Goal: Task Accomplishment & Management: Manage account settings

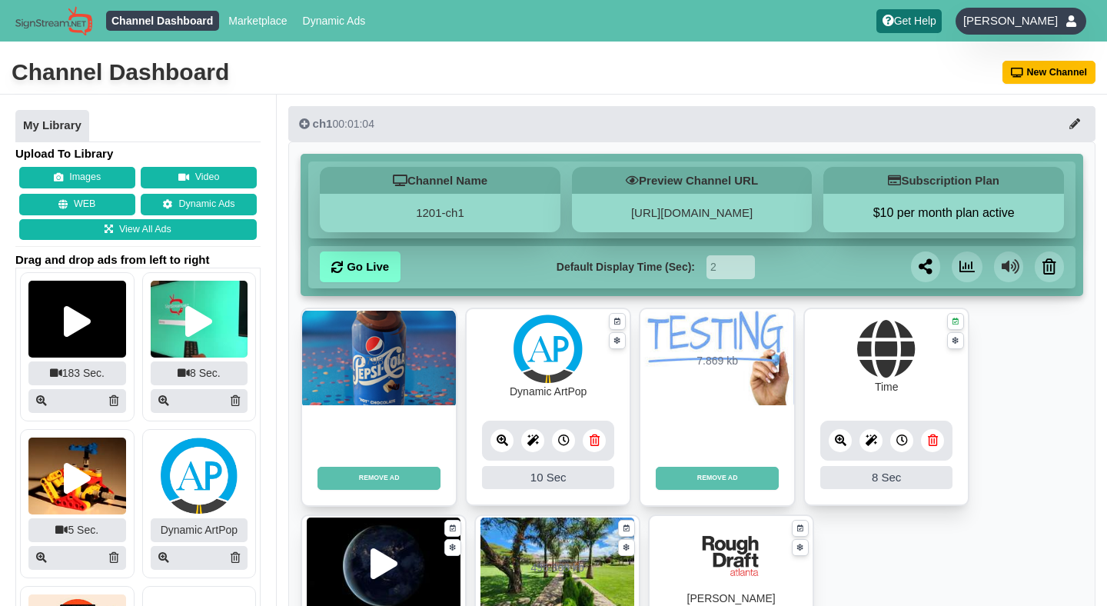
click at [1019, 32] on div "[PERSON_NAME]" at bounding box center [1020, 21] width 131 height 27
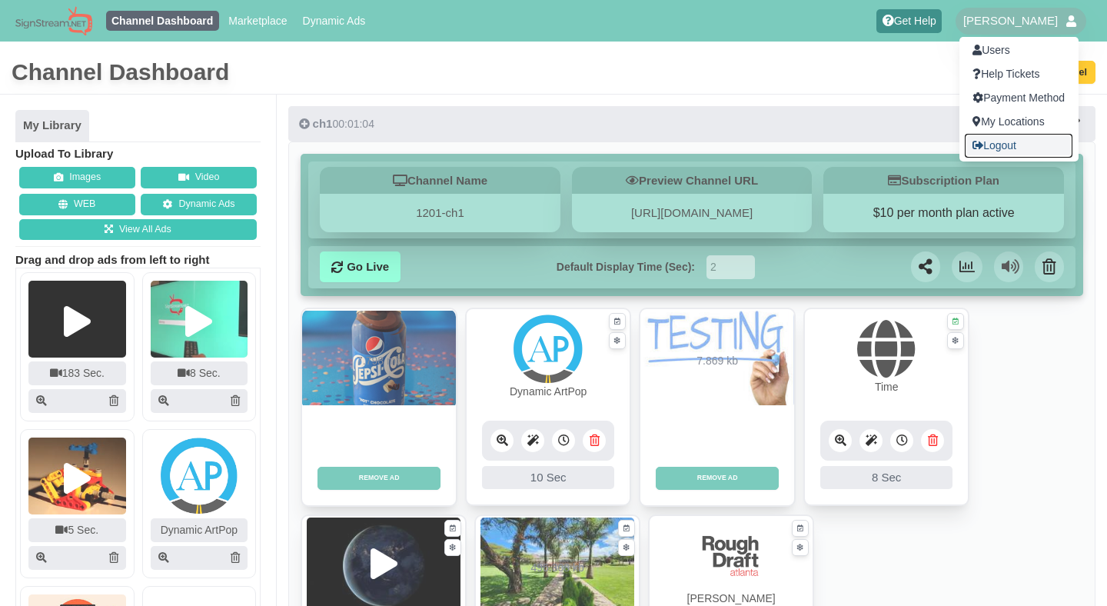
click at [984, 150] on link "Logout" at bounding box center [1019, 146] width 108 height 24
click at [625, 96] on div at bounding box center [553, 303] width 1107 height 606
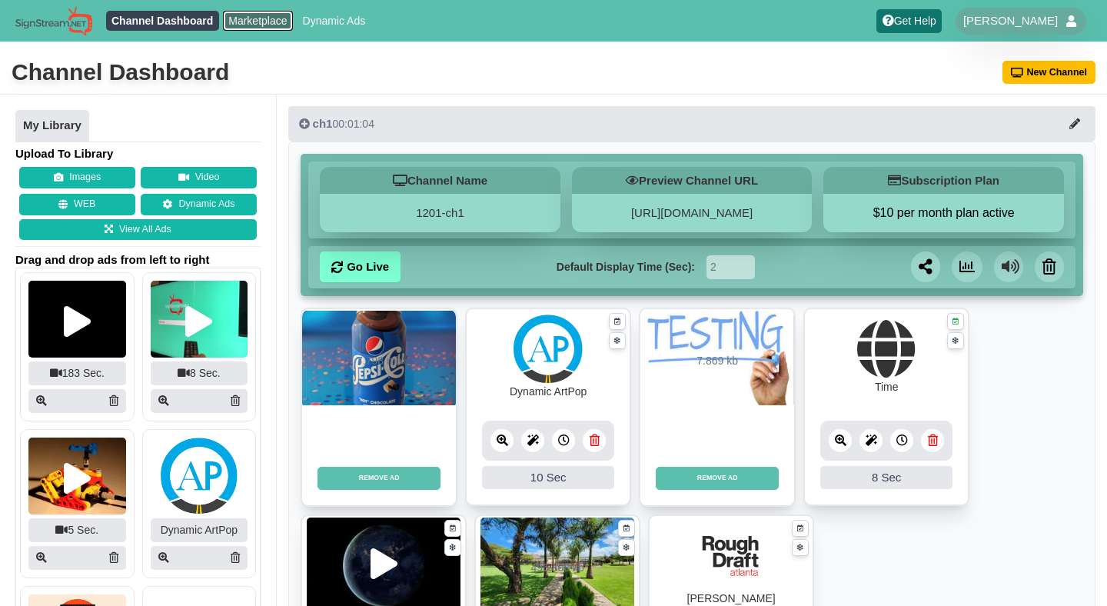
click at [258, 22] on link "Marketplace" at bounding box center [258, 21] width 70 height 20
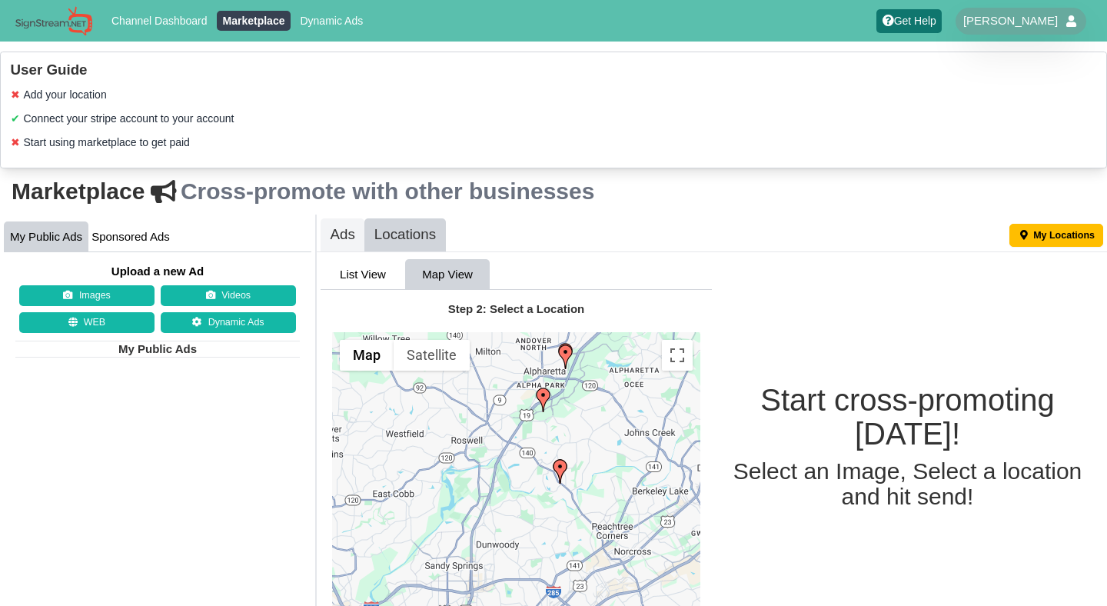
click at [580, 156] on div "User Guide ✖ Add your location ✔ Connect your stripe account to your account ✖ …" at bounding box center [553, 111] width 1107 height 118
click at [1056, 22] on span "Fayzan Wasim" at bounding box center [1010, 20] width 95 height 15
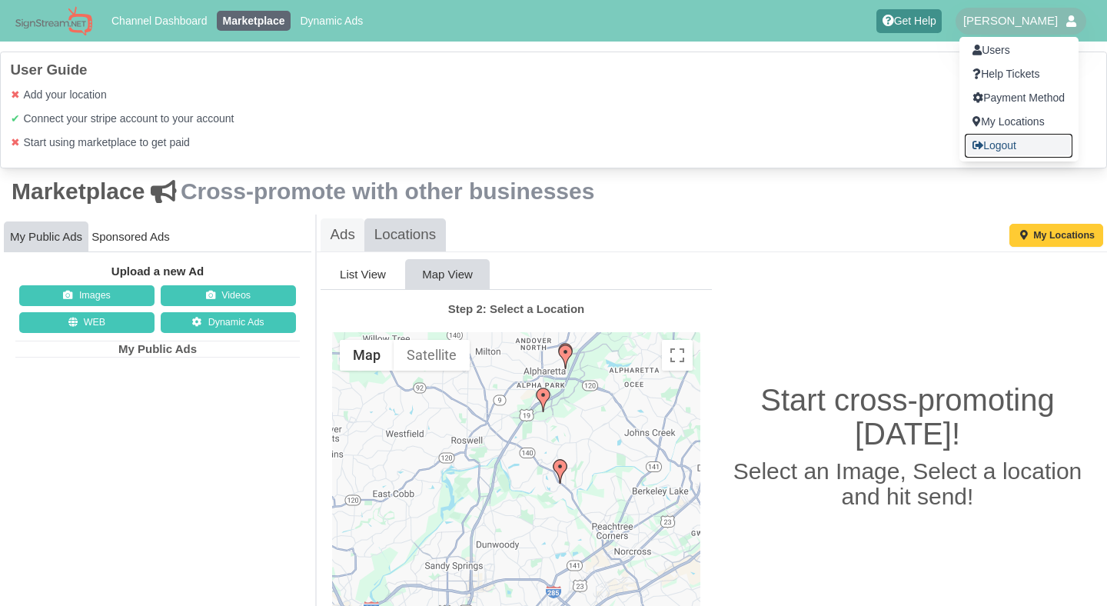
click at [1017, 148] on link "Logout" at bounding box center [1019, 146] width 108 height 24
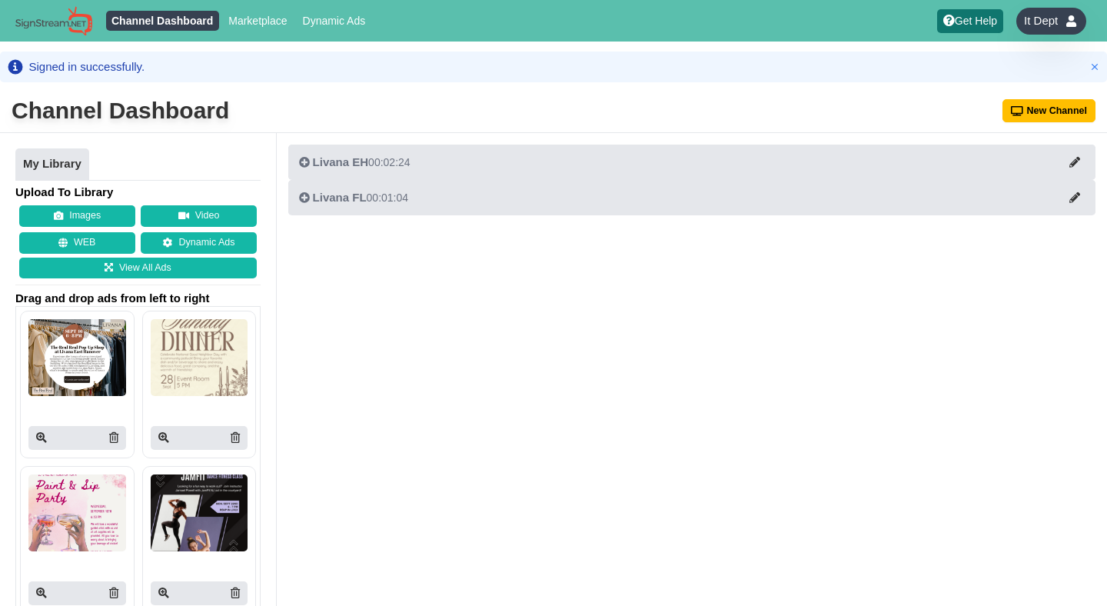
click at [1050, 27] on span "It Dept" at bounding box center [1041, 20] width 34 height 15
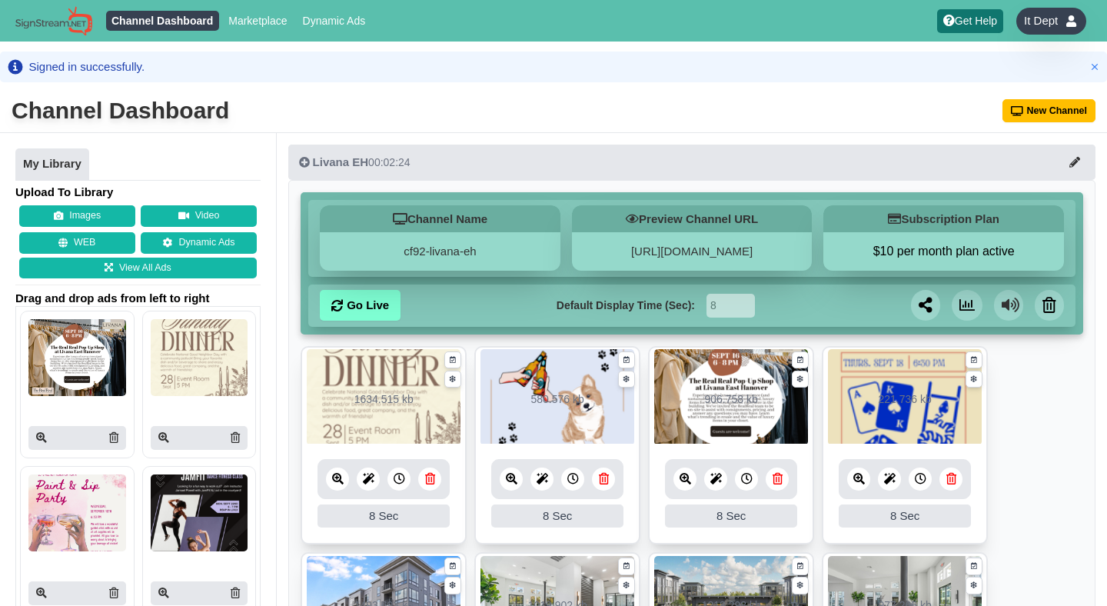
click at [1050, 27] on span "It Dept" at bounding box center [1041, 20] width 34 height 15
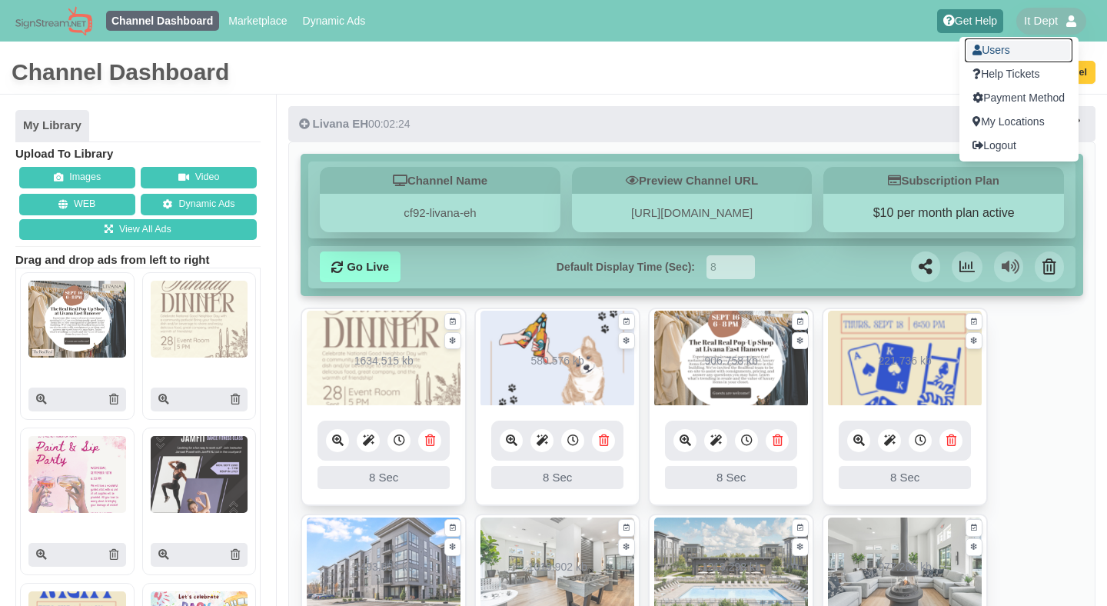
click at [1019, 55] on link "Users" at bounding box center [1019, 50] width 108 height 24
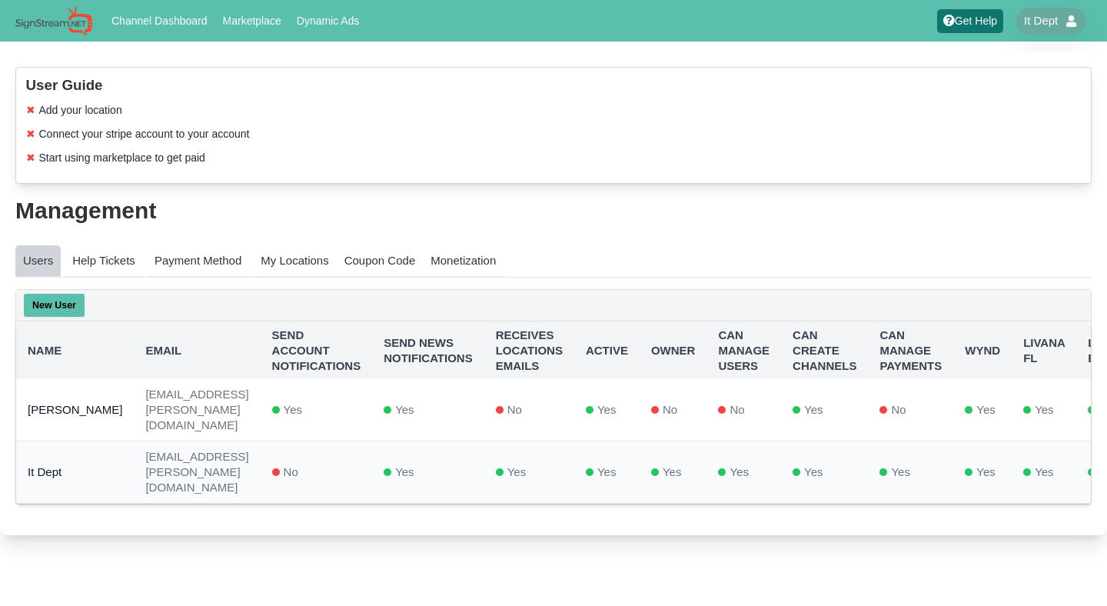
scroll to position [0, 198]
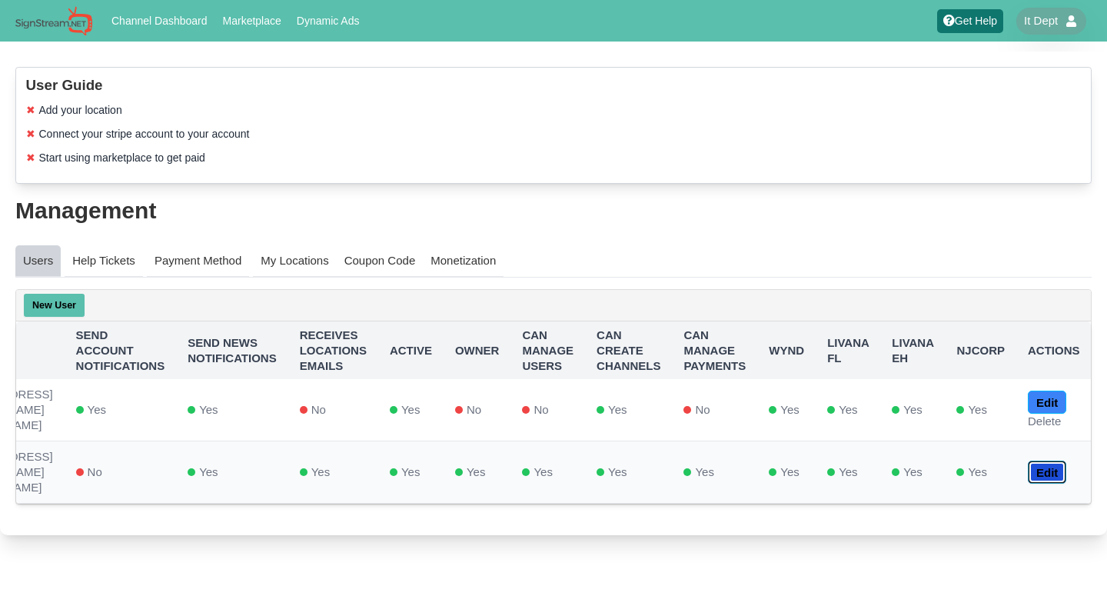
click at [1045, 460] on link "Edit" at bounding box center [1047, 471] width 38 height 23
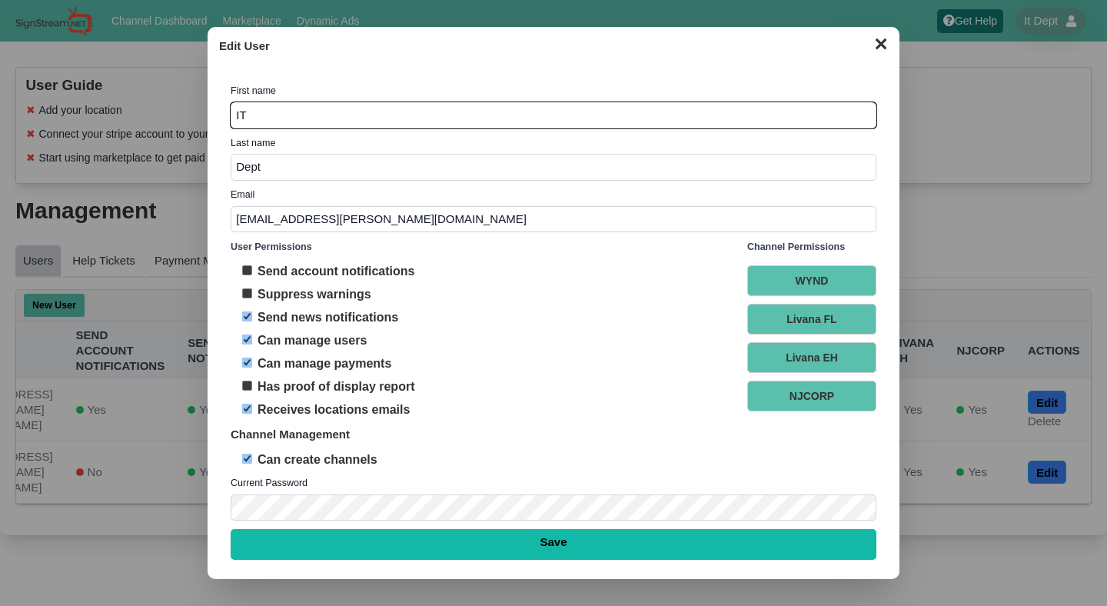
click at [882, 47] on button "✕" at bounding box center [881, 42] width 30 height 23
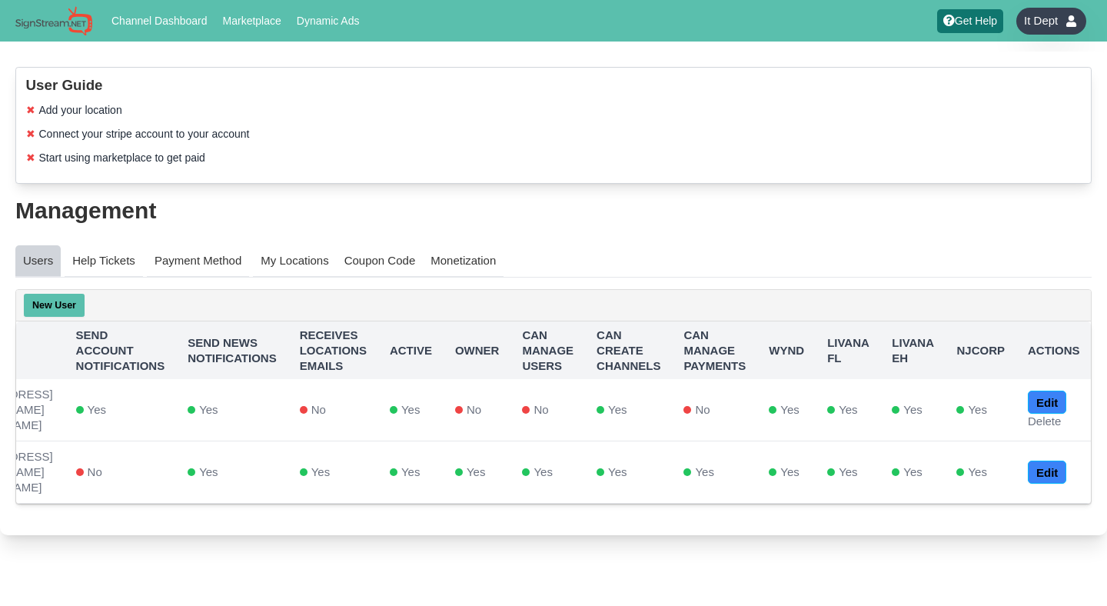
click at [1062, 22] on div "It Dept" at bounding box center [1050, 21] width 69 height 27
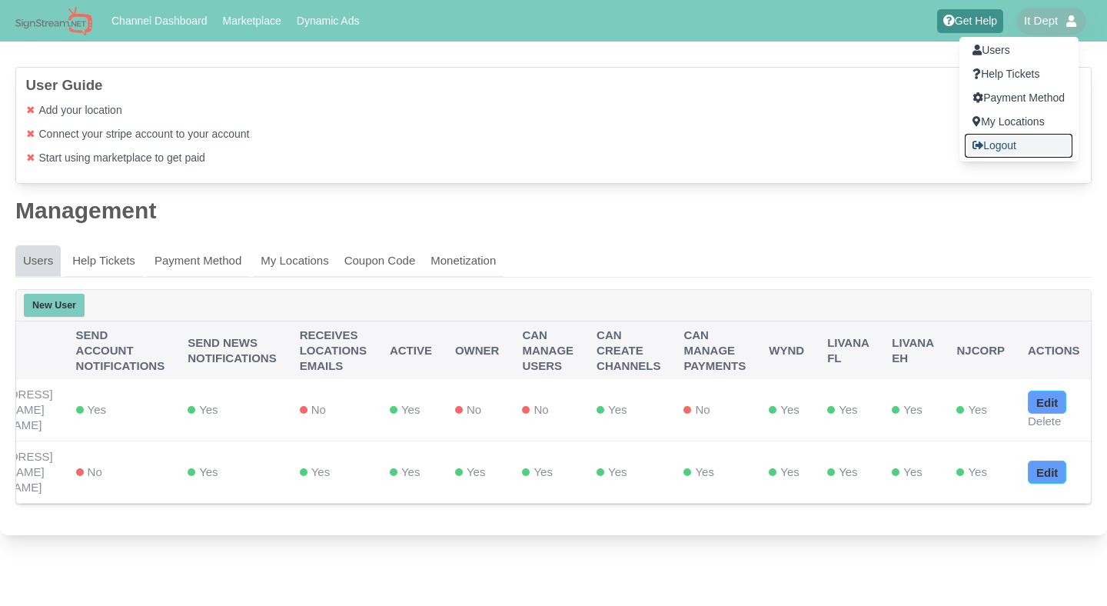
click at [1002, 146] on link "Logout" at bounding box center [1019, 146] width 108 height 24
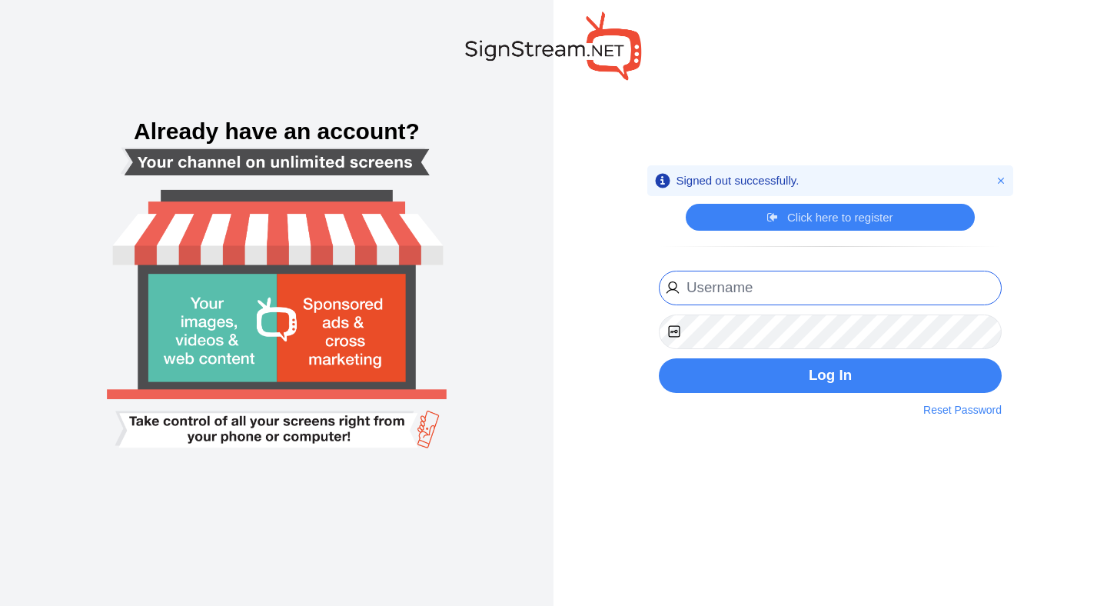
click at [812, 295] on input "email" at bounding box center [830, 288] width 343 height 35
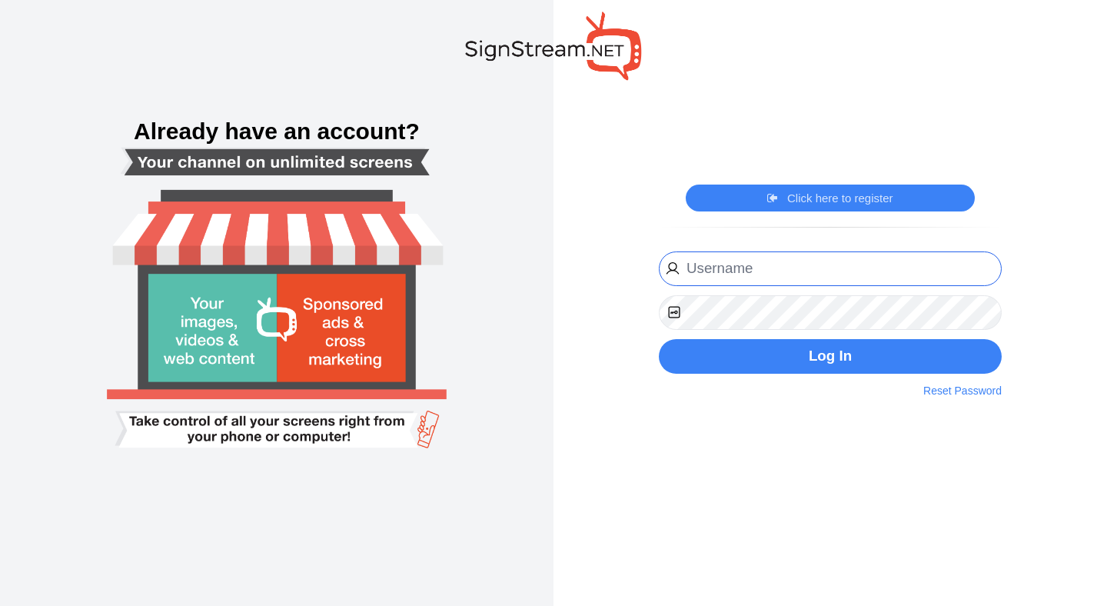
type input "[PERSON_NAME][EMAIL_ADDRESS][DOMAIN_NAME]"
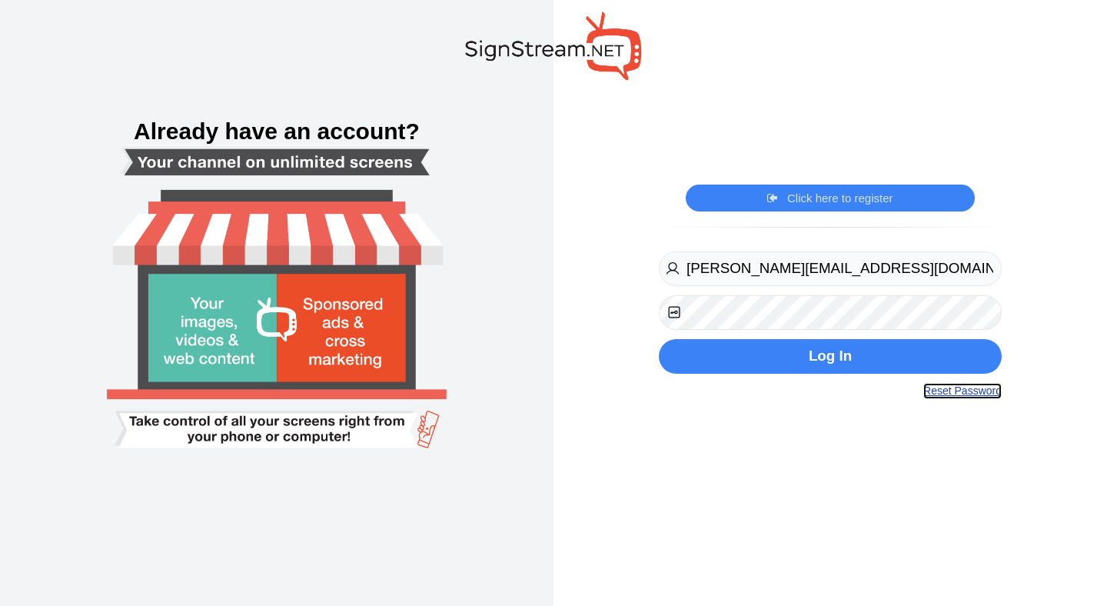
click at [959, 389] on link "Reset Password" at bounding box center [962, 391] width 78 height 16
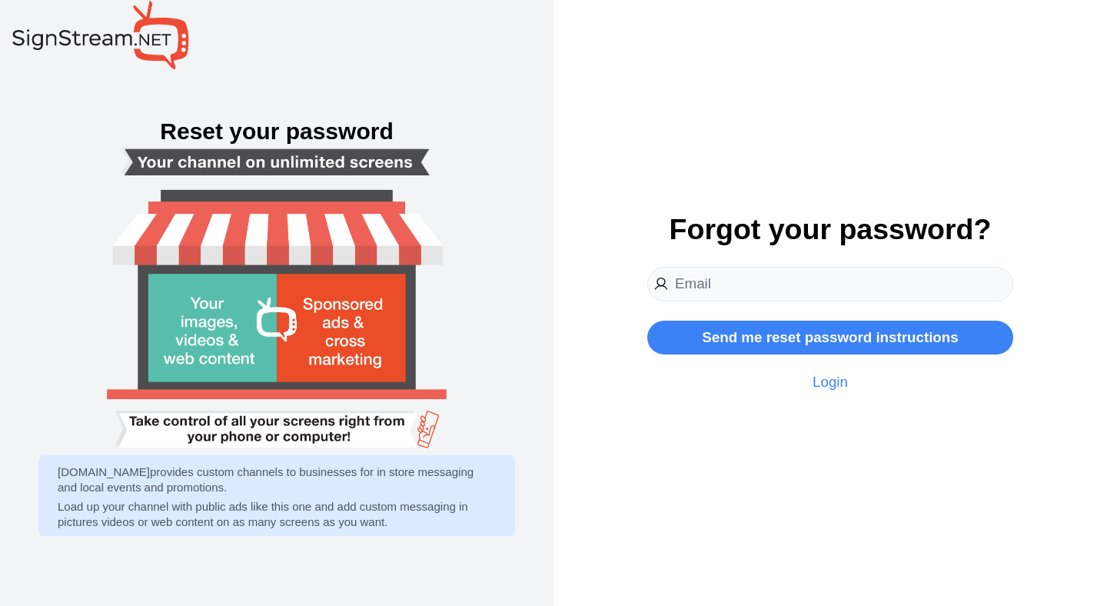
click at [813, 284] on input "email" at bounding box center [830, 284] width 366 height 35
type input "[PERSON_NAME][EMAIL_ADDRESS][DOMAIN_NAME]"
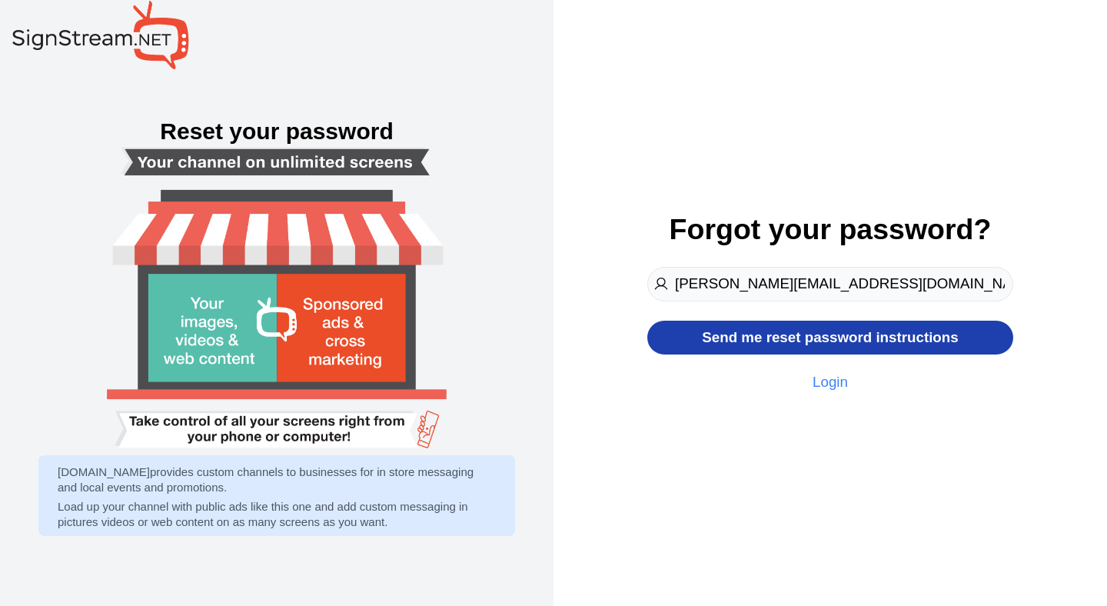
click at [843, 340] on button "Send me reset password instructions" at bounding box center [830, 338] width 366 height 35
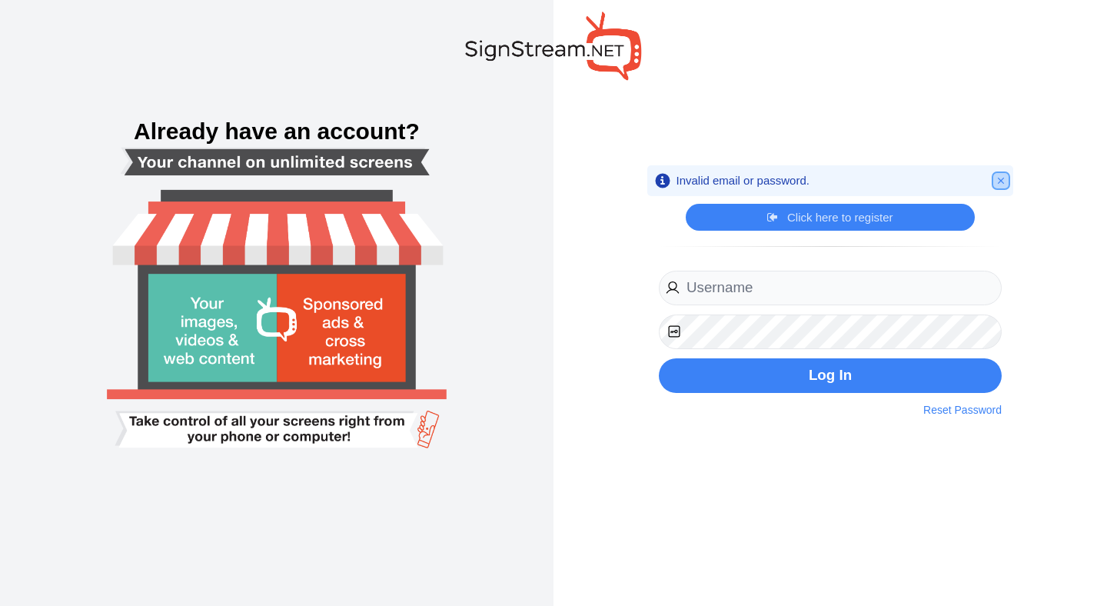
click at [1002, 181] on icon "Close" at bounding box center [1001, 180] width 5 height 5
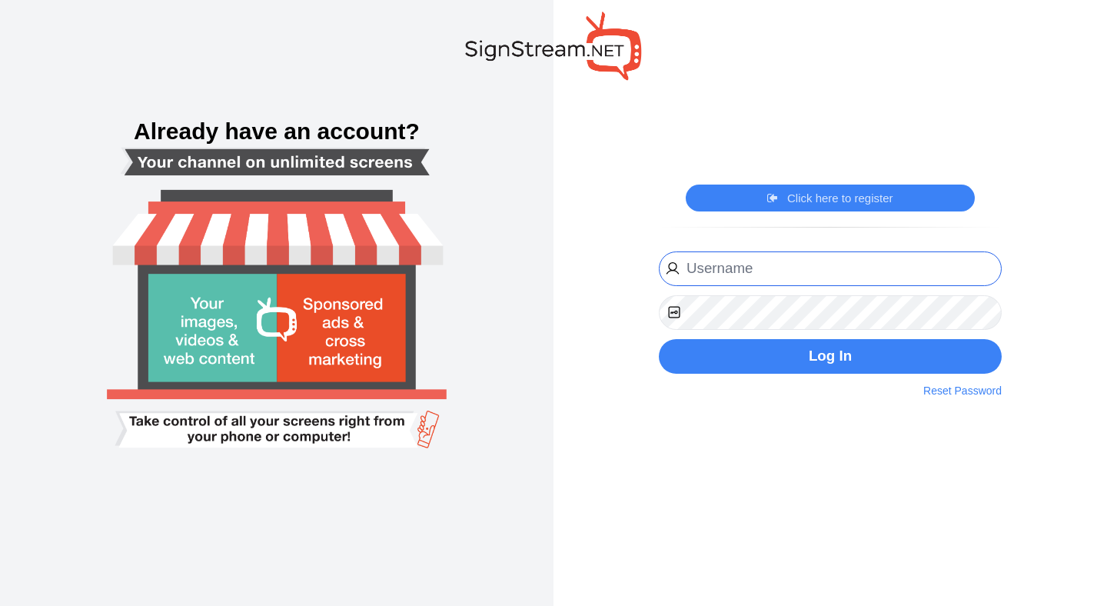
click at [759, 278] on input "email" at bounding box center [830, 268] width 343 height 35
click at [956, 394] on link "Reset Password" at bounding box center [962, 391] width 78 height 16
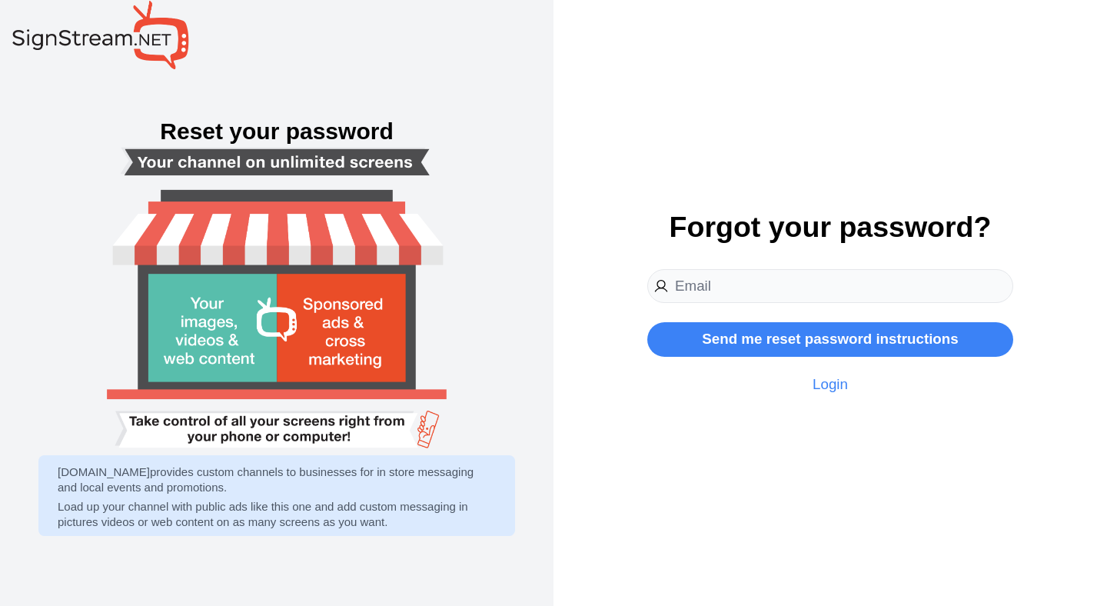
click at [746, 285] on input "email" at bounding box center [830, 286] width 366 height 35
type input "fayzan@cybernest.com"
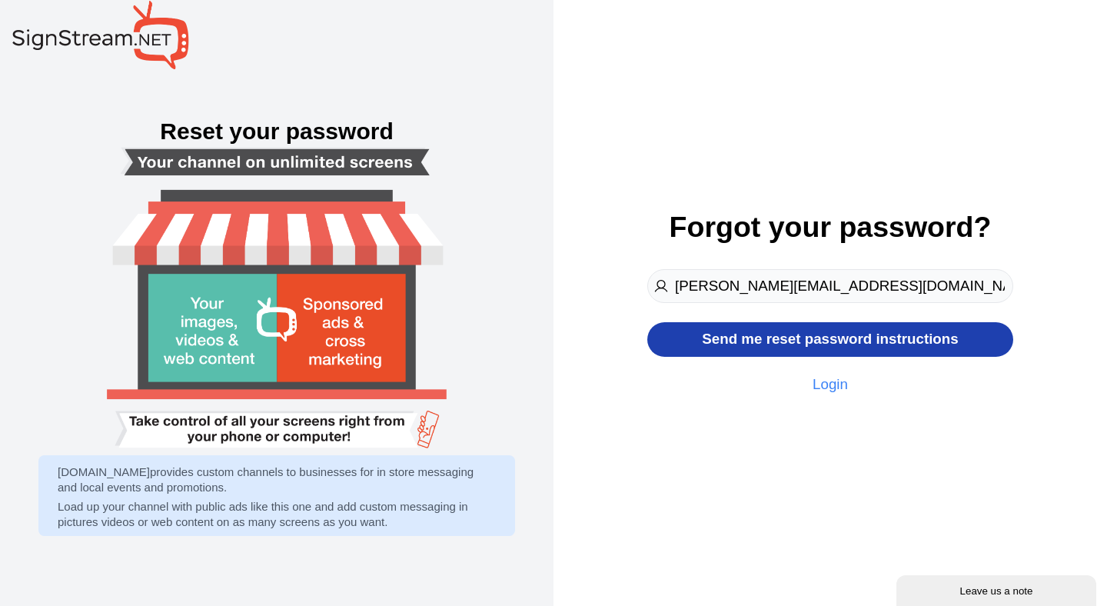
click at [842, 343] on button "Send me reset password instructions" at bounding box center [830, 339] width 366 height 35
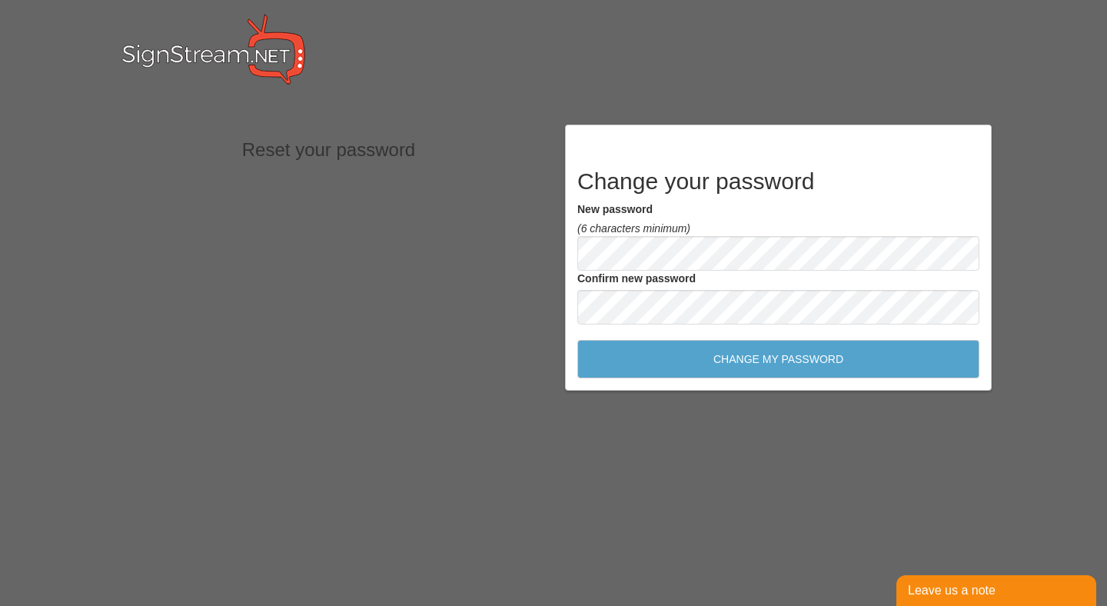
click at [623, 363] on input "Change my password" at bounding box center [778, 359] width 402 height 38
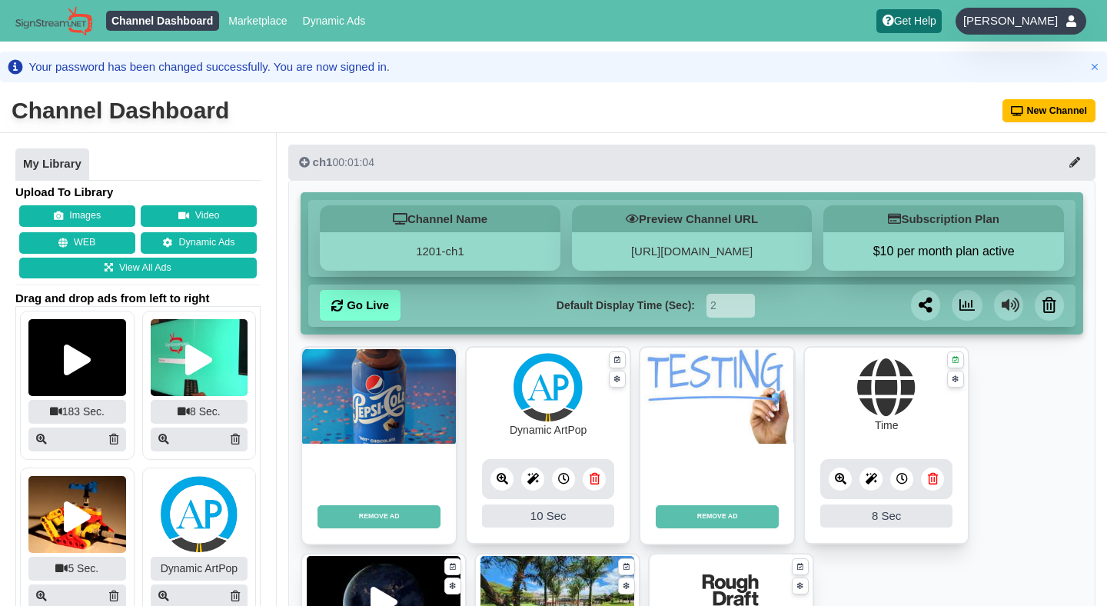
click at [1052, 22] on span "[PERSON_NAME]" at bounding box center [1010, 20] width 95 height 15
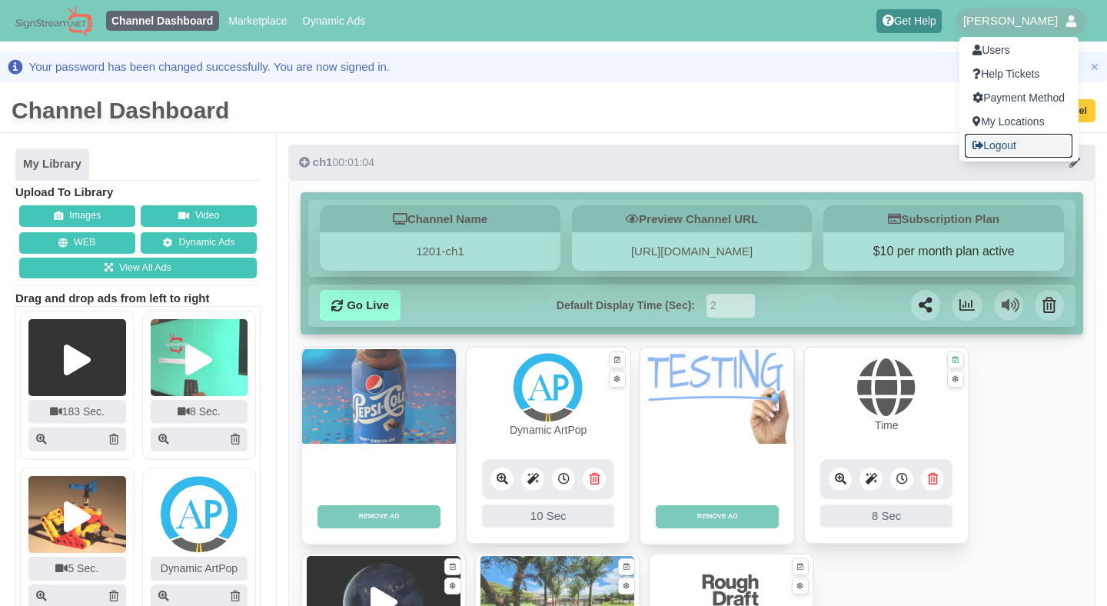
click at [1006, 145] on link "Logout" at bounding box center [1019, 146] width 108 height 24
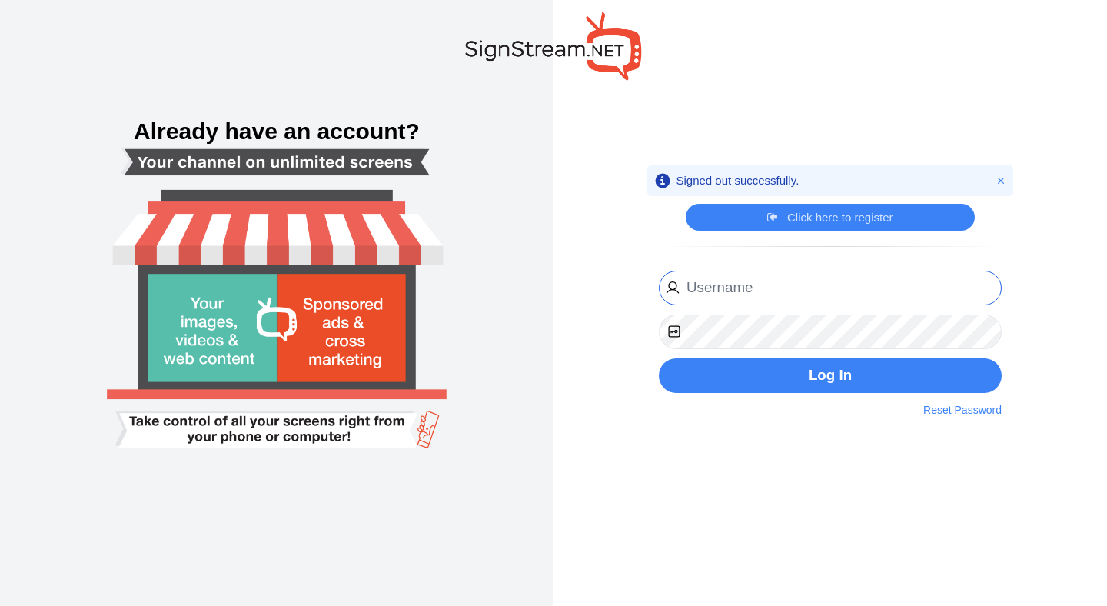
click at [749, 300] on input "email" at bounding box center [830, 288] width 343 height 35
type input "[PERSON_NAME][EMAIL_ADDRESS][DOMAIN_NAME]"
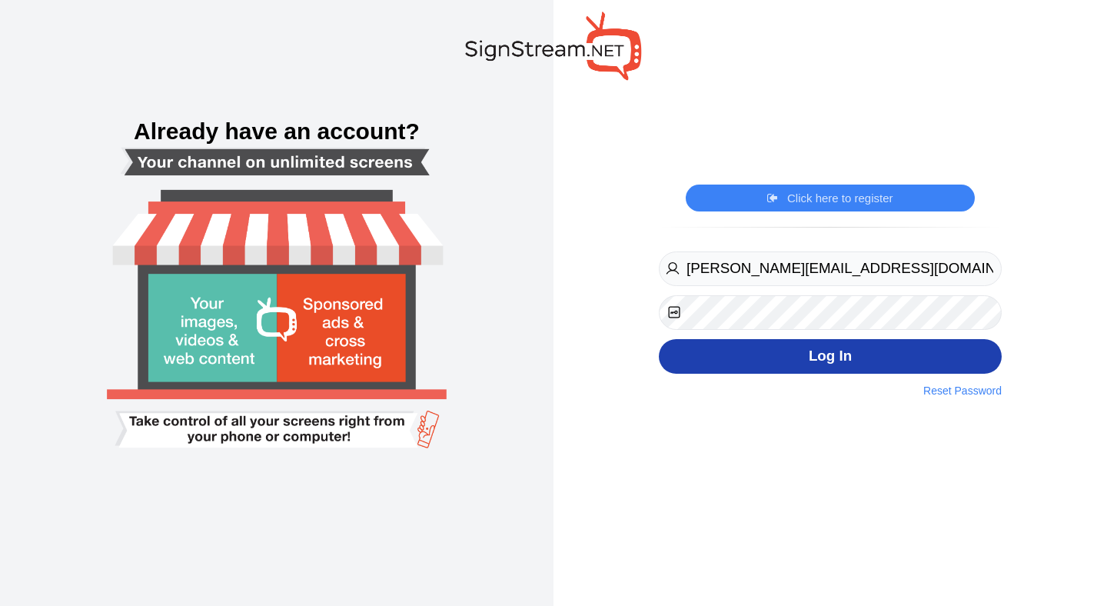
click at [709, 354] on button "Log In" at bounding box center [830, 356] width 343 height 35
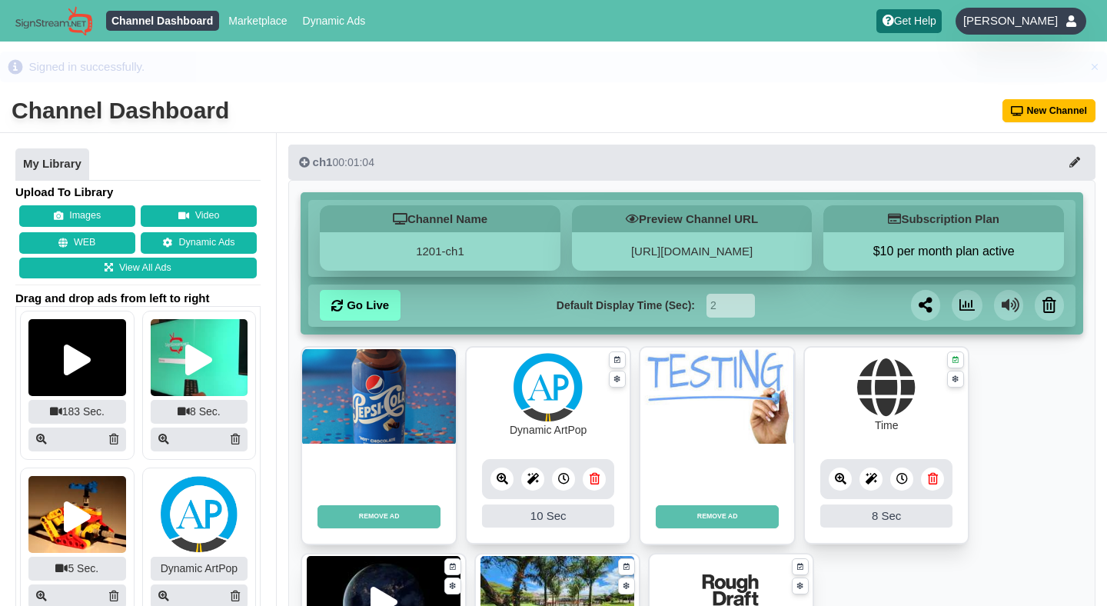
click at [1037, 22] on span "[PERSON_NAME]" at bounding box center [1010, 20] width 95 height 15
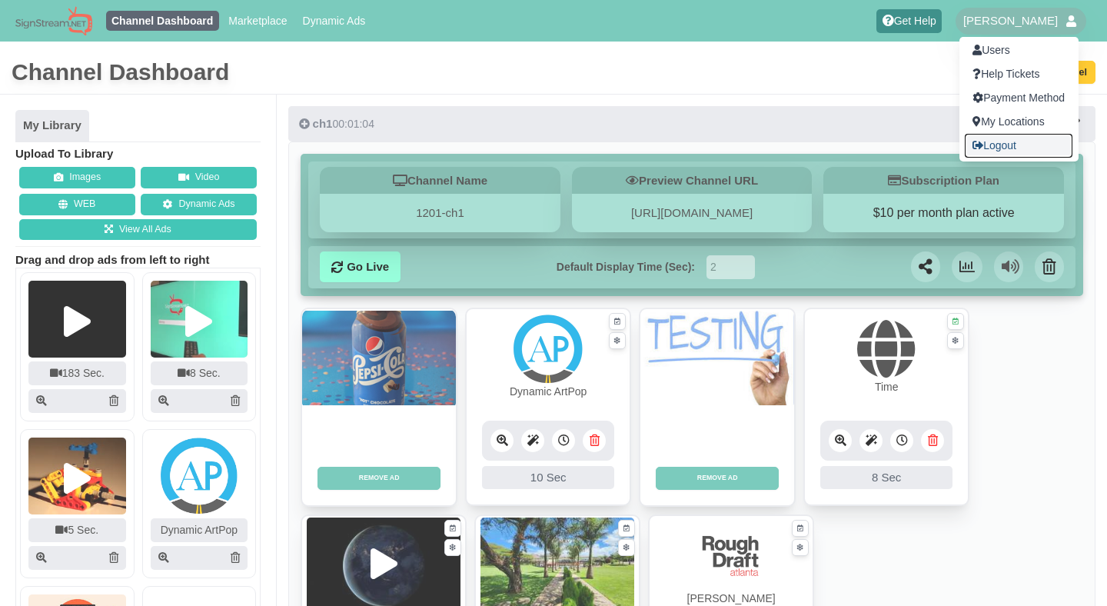
click at [1001, 144] on link "Logout" at bounding box center [1019, 146] width 108 height 24
